Goal: Task Accomplishment & Management: Manage account settings

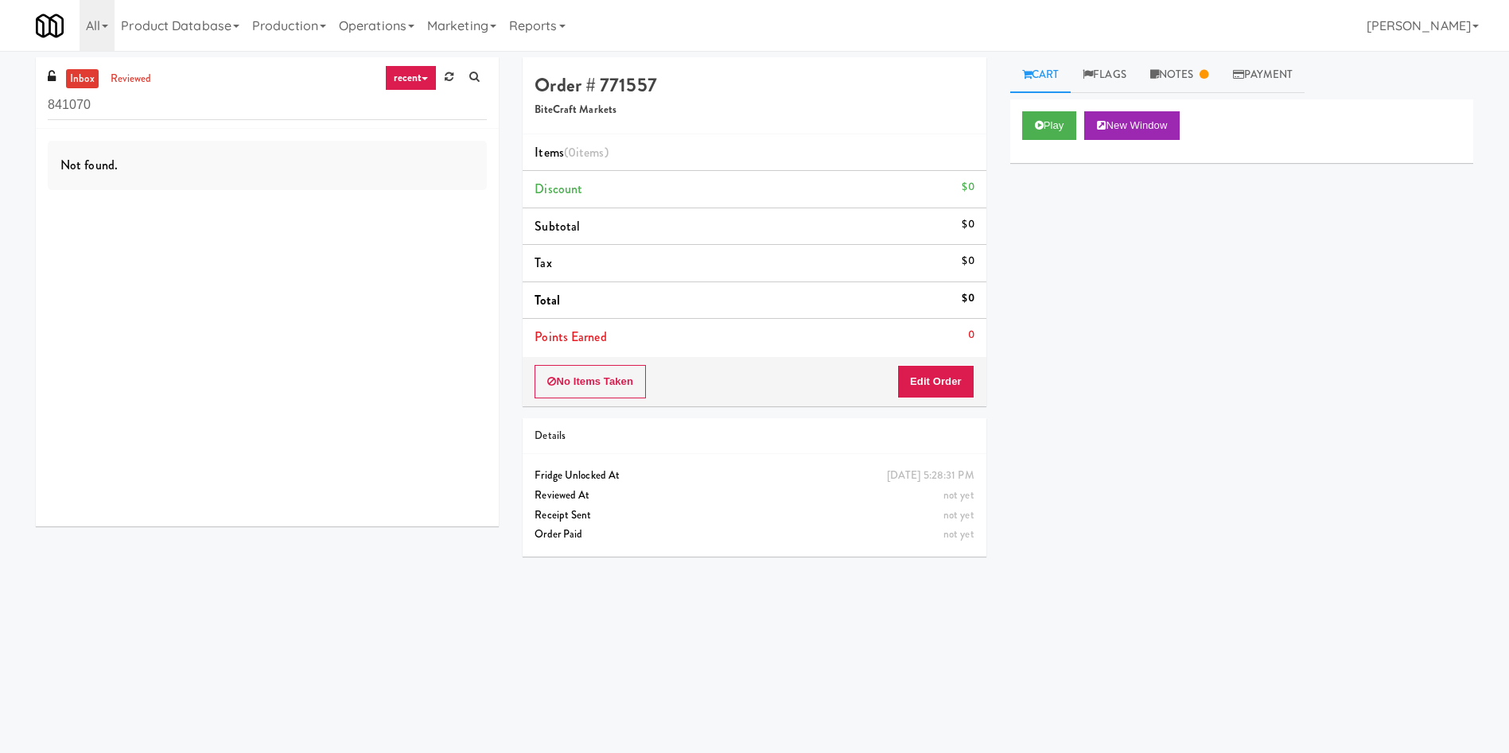
click at [133, 65] on div "inbox reviewed recent all unclear take inventory issue suspicious failed recent…" at bounding box center [267, 93] width 463 height 72
click at [118, 76] on link "reviewed" at bounding box center [131, 79] width 49 height 20
click at [1180, 74] on link "Notes" at bounding box center [1179, 75] width 83 height 36
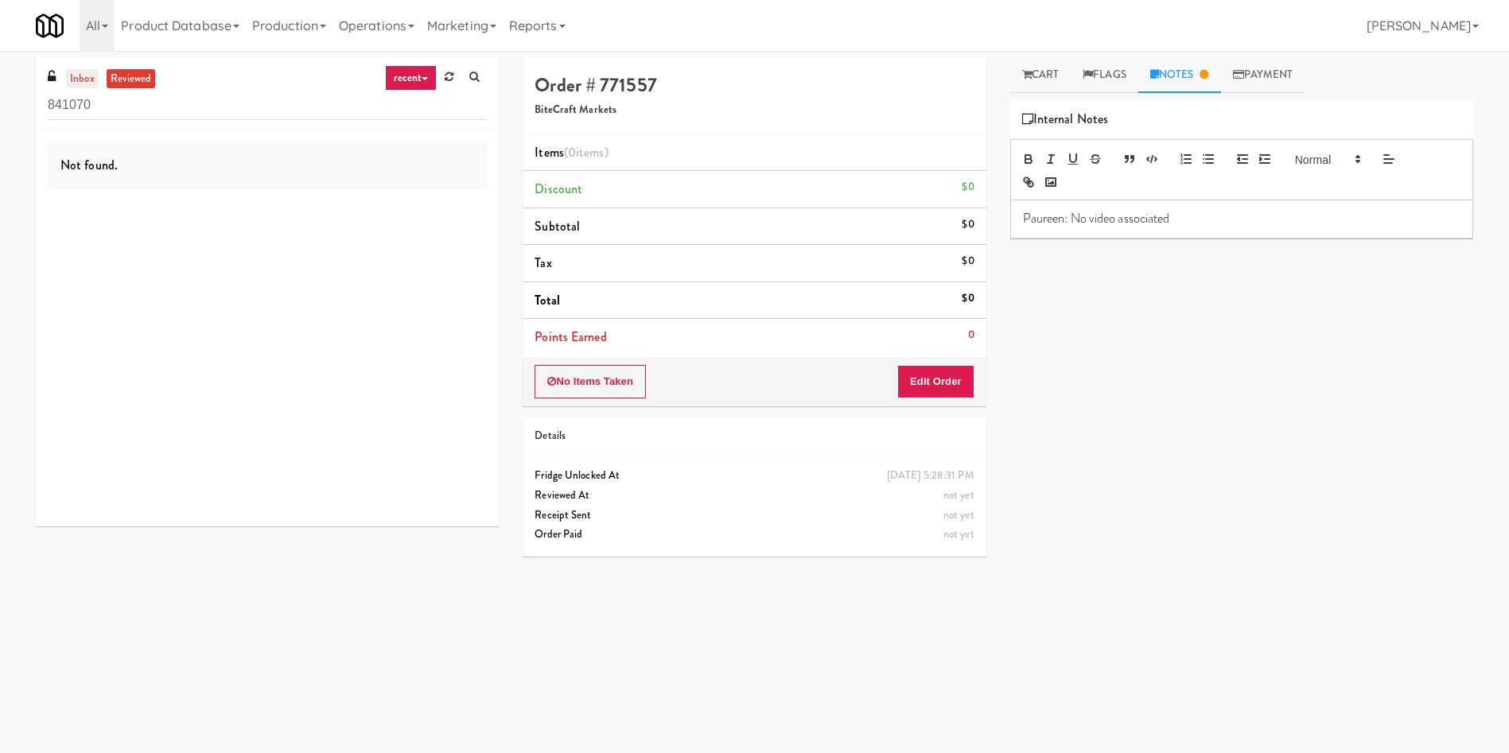
click at [71, 77] on link "inbox" at bounding box center [82, 79] width 33 height 20
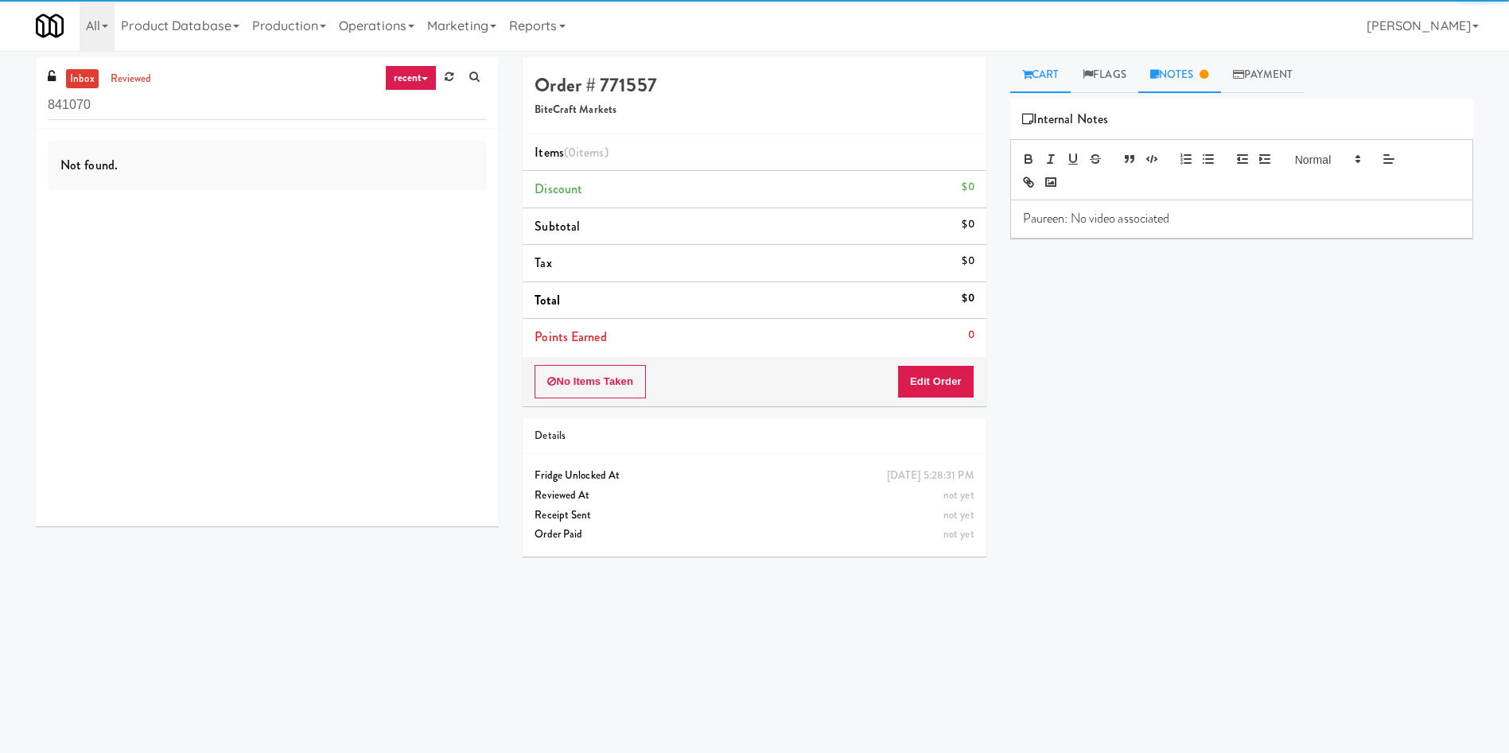
click at [1032, 73] on link "Cart" at bounding box center [1040, 75] width 61 height 36
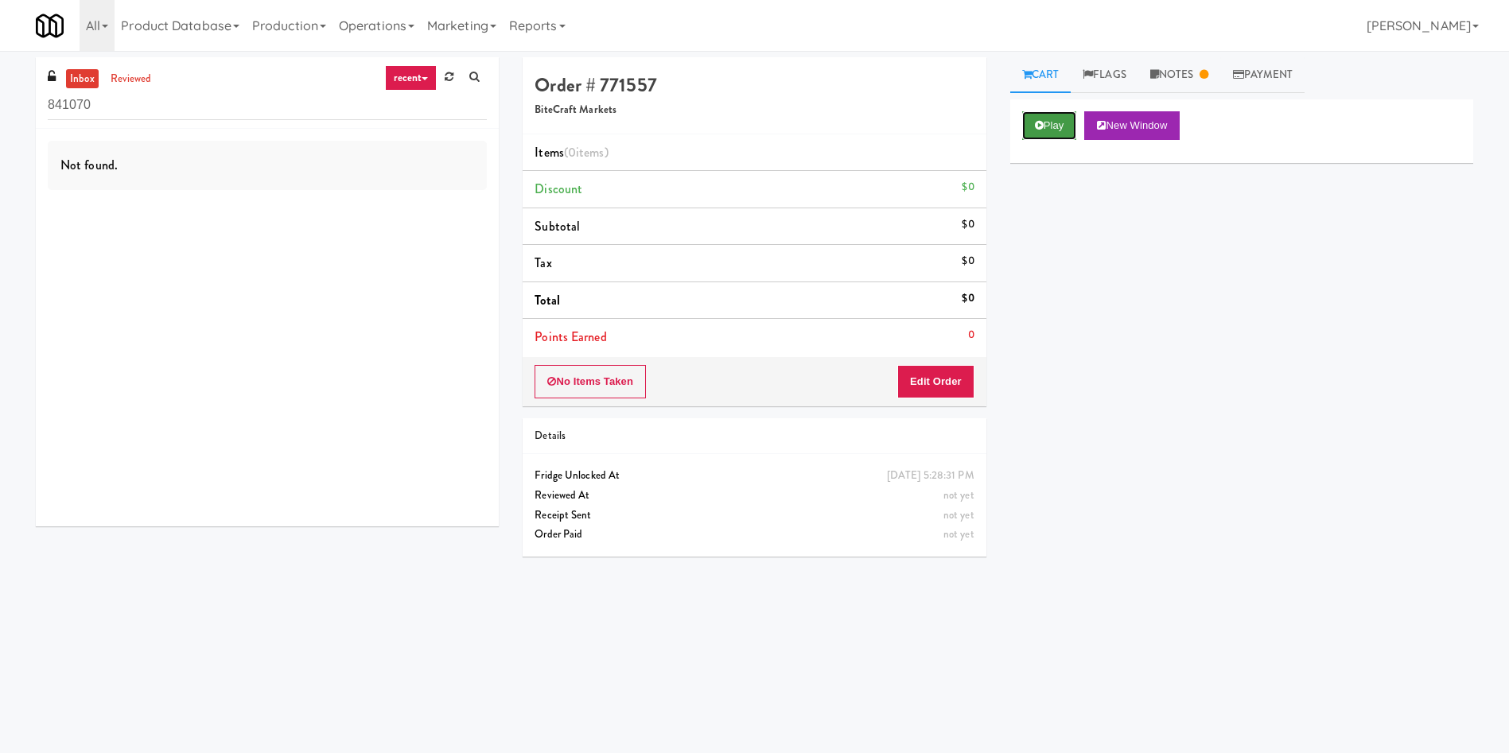
click at [1048, 131] on button "Play" at bounding box center [1049, 125] width 55 height 29
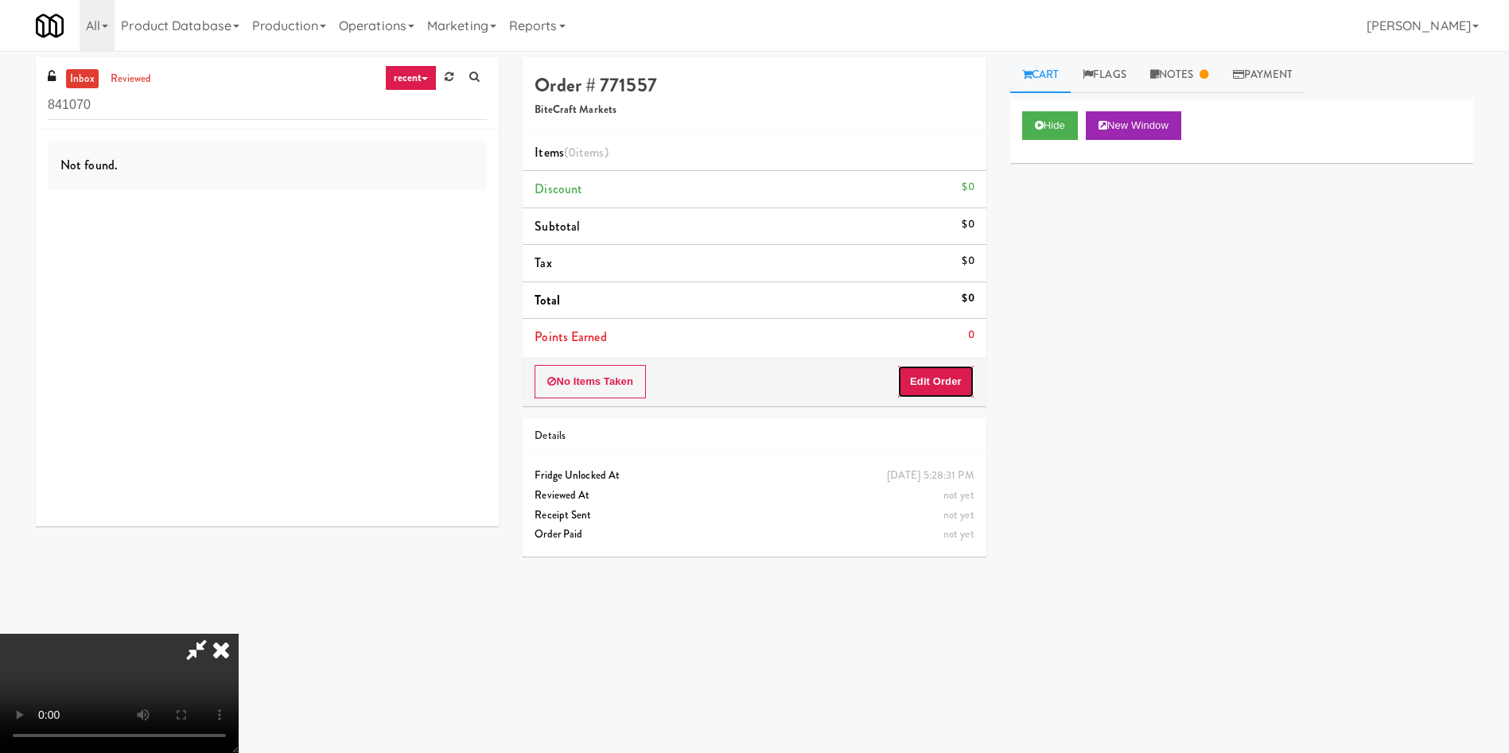
click at [943, 371] on button "Edit Order" at bounding box center [935, 381] width 77 height 33
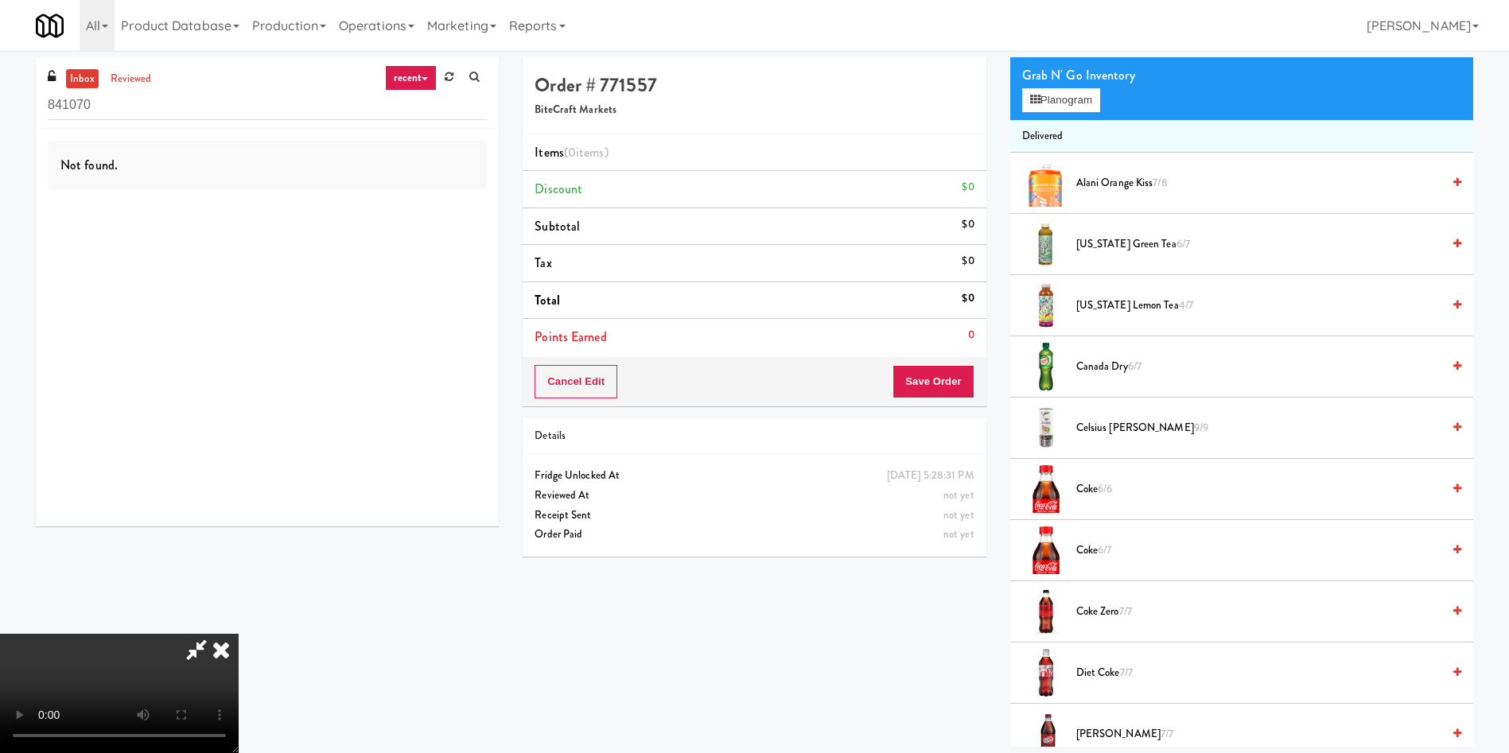
click at [239, 634] on icon at bounding box center [221, 650] width 35 height 32
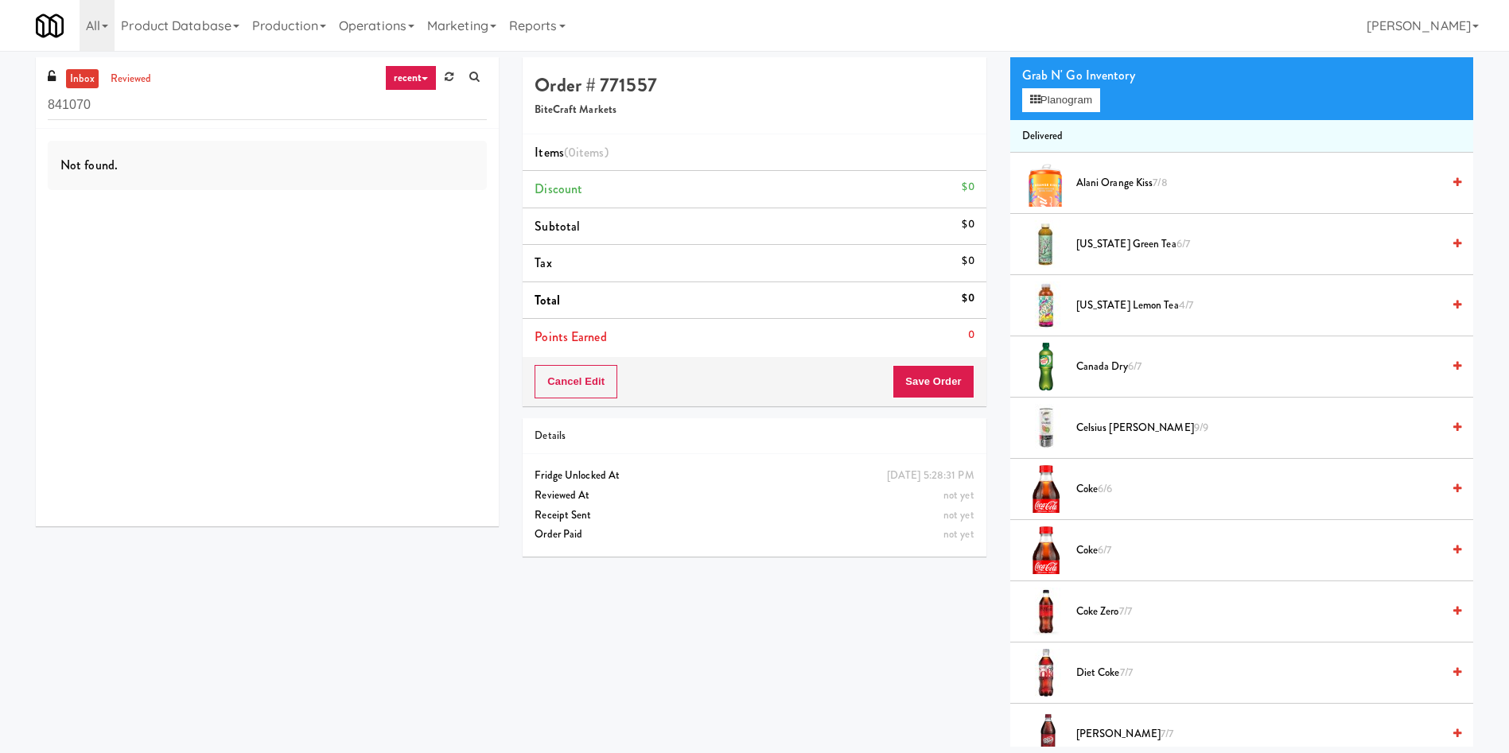
click at [84, 75] on link "inbox" at bounding box center [82, 79] width 33 height 20
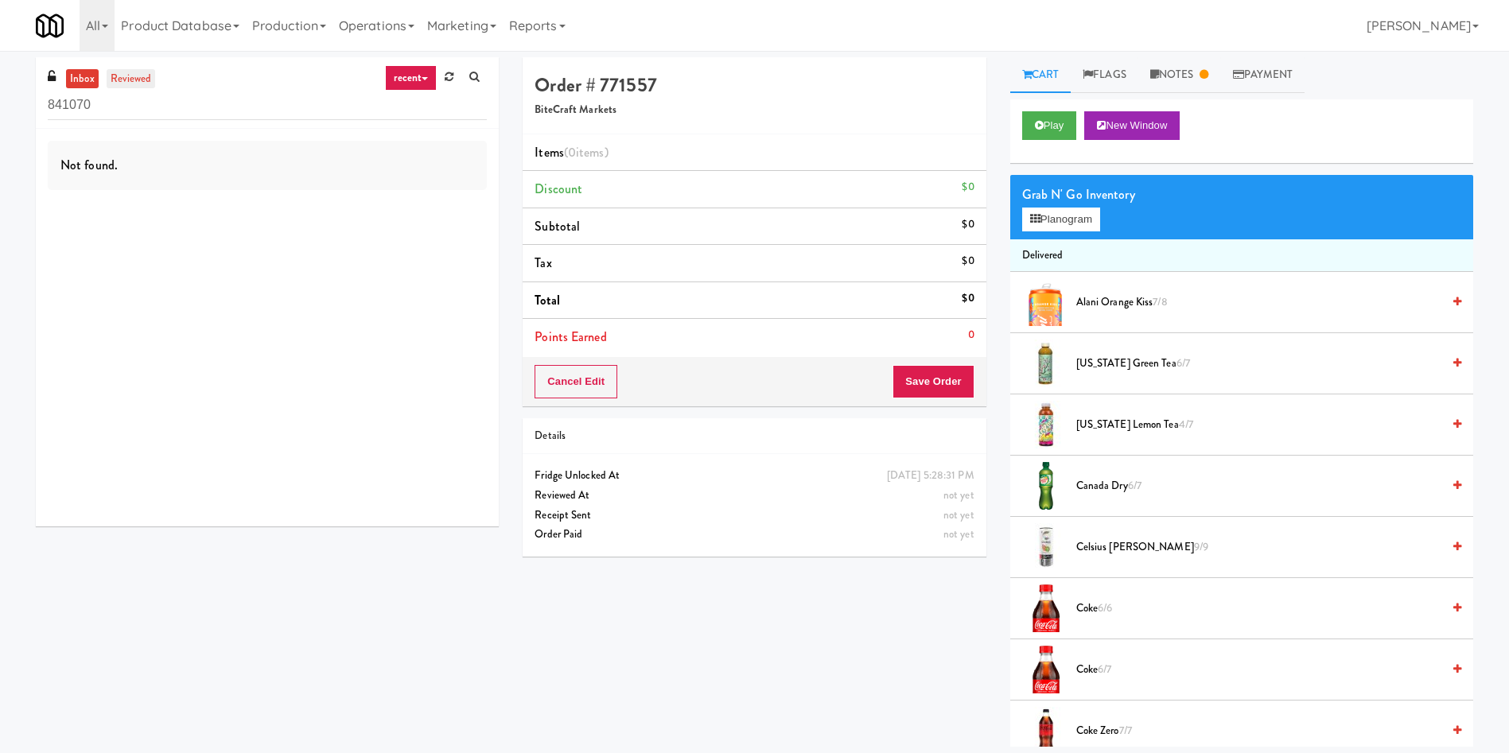
click at [135, 76] on link "reviewed" at bounding box center [131, 79] width 49 height 20
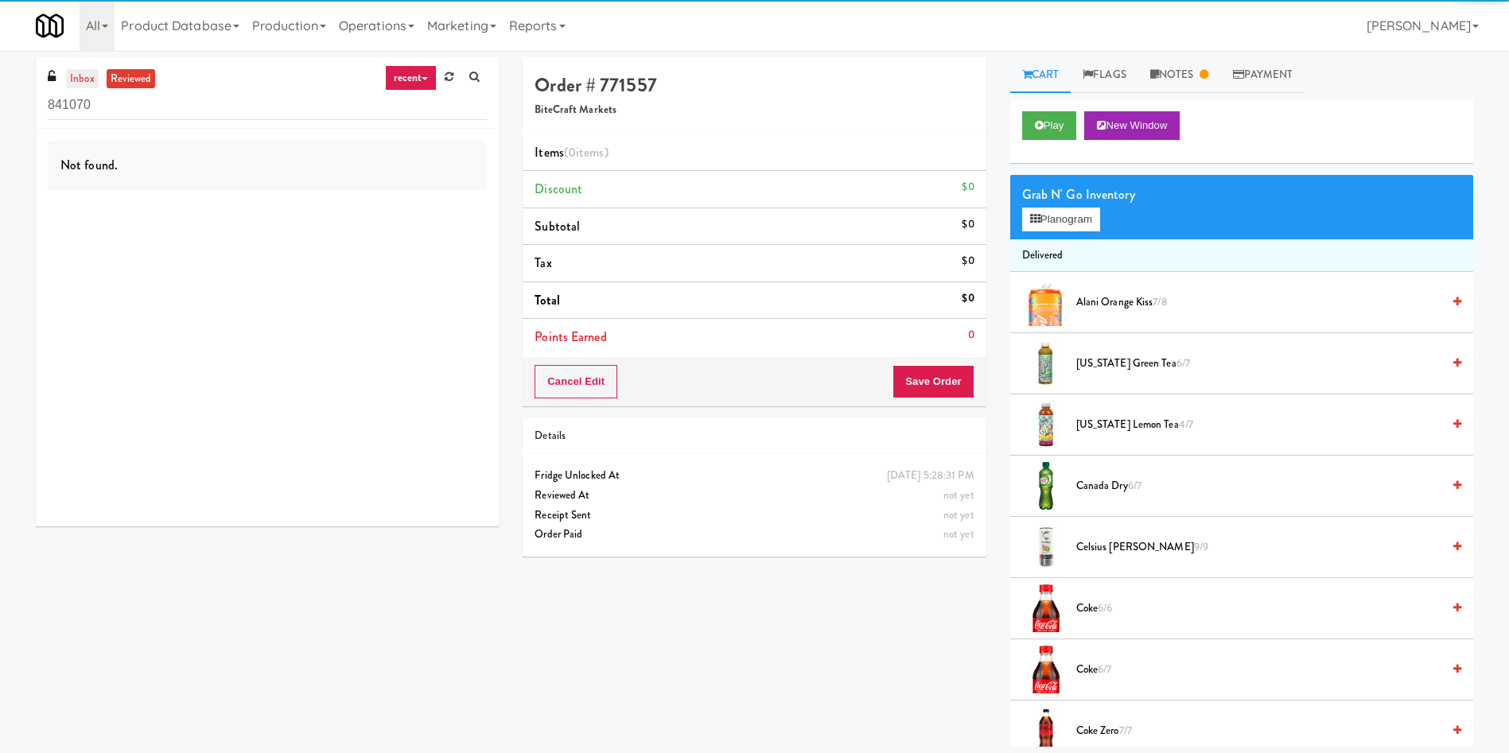
click at [92, 70] on link "inbox" at bounding box center [82, 79] width 33 height 20
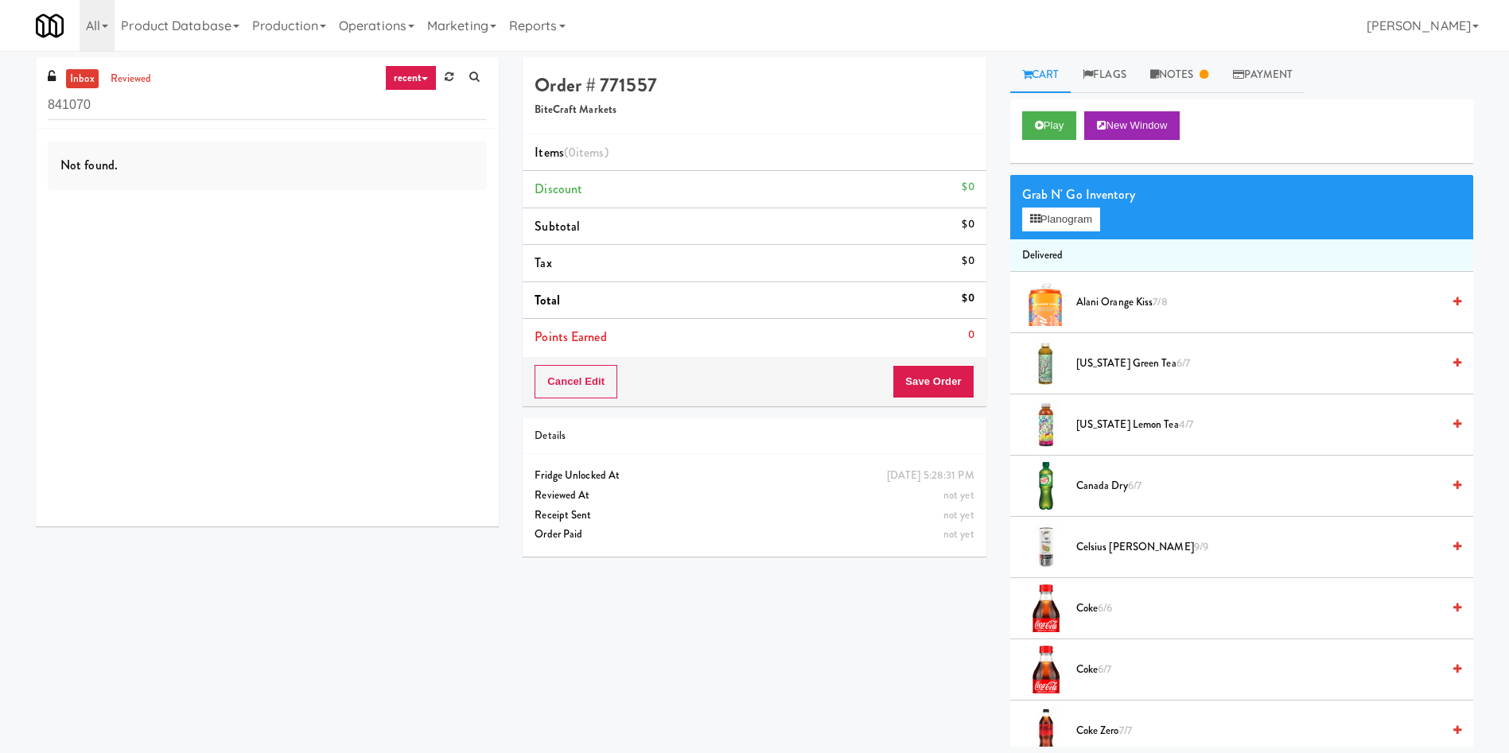
click at [417, 69] on link "recent" at bounding box center [411, 77] width 52 height 25
click at [82, 81] on link "inbox" at bounding box center [82, 79] width 33 height 20
